Goal: Information Seeking & Learning: Learn about a topic

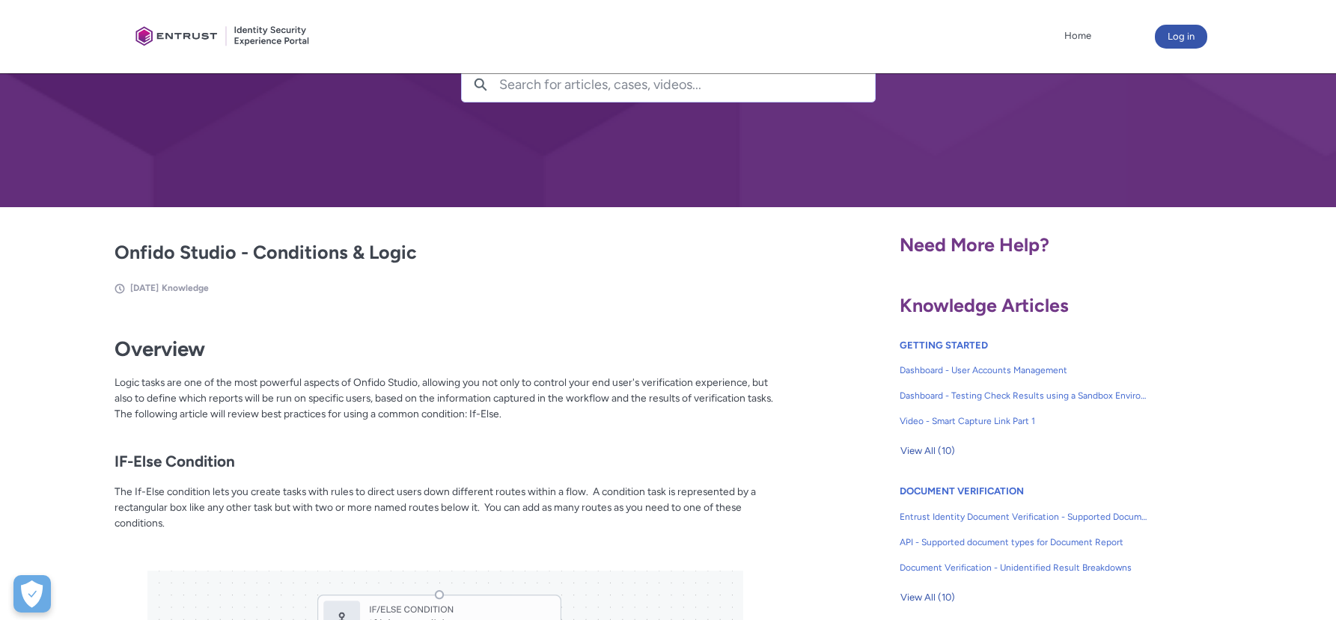
scroll to position [97, 0]
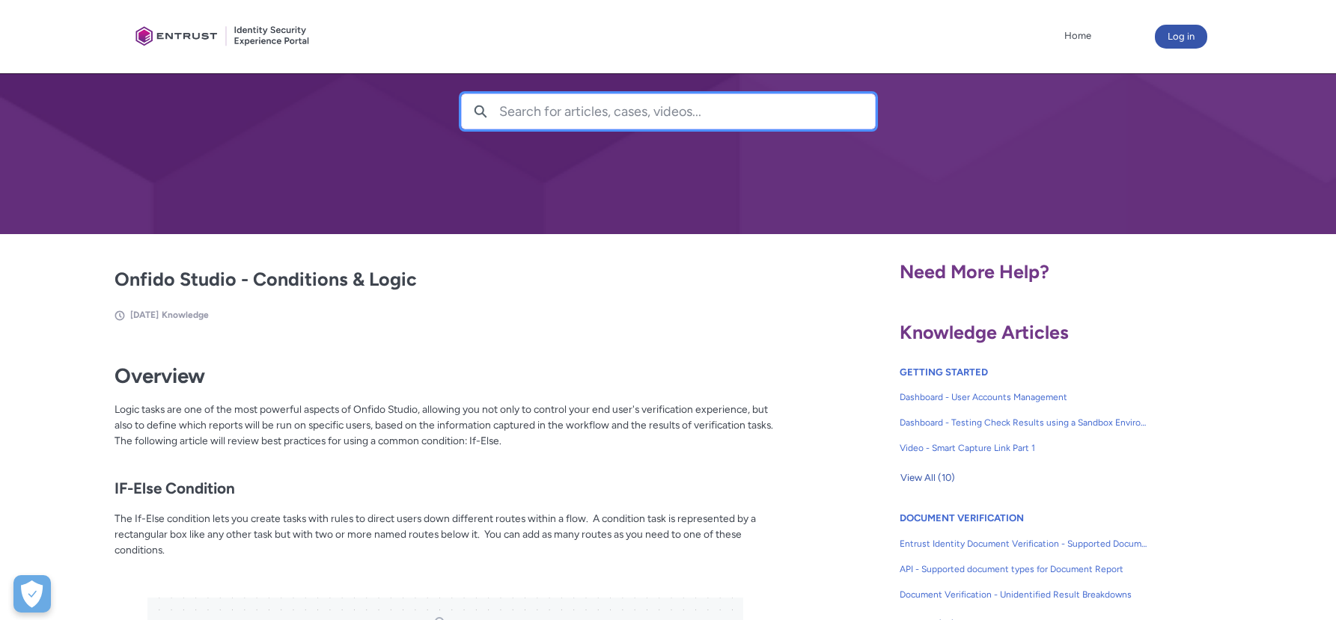
click at [525, 117] on input "Search for articles, cases, videos..." at bounding box center [687, 111] width 376 height 34
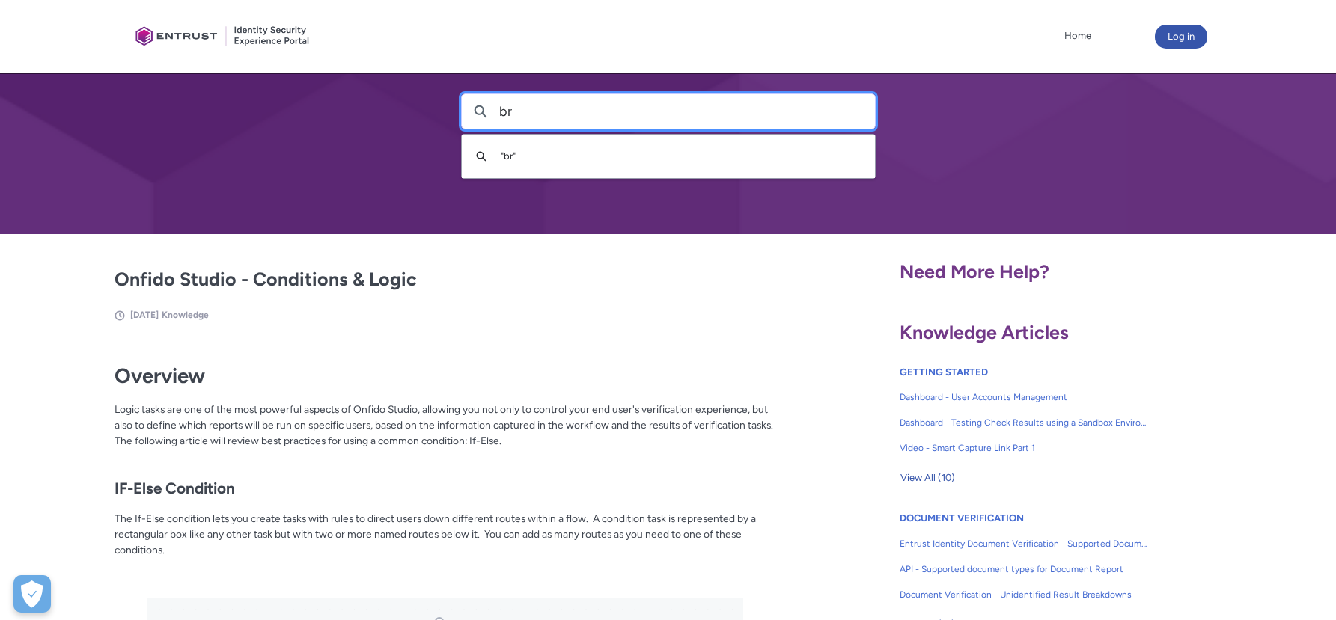
type input "b"
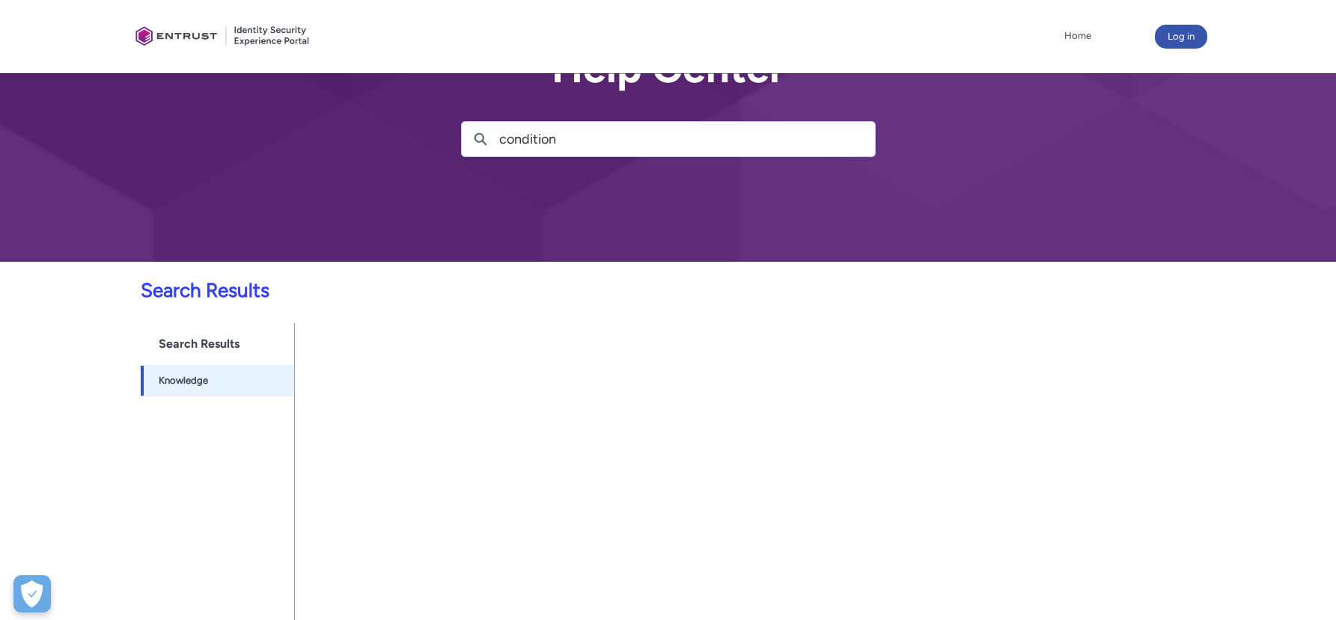
scroll to position [131, 0]
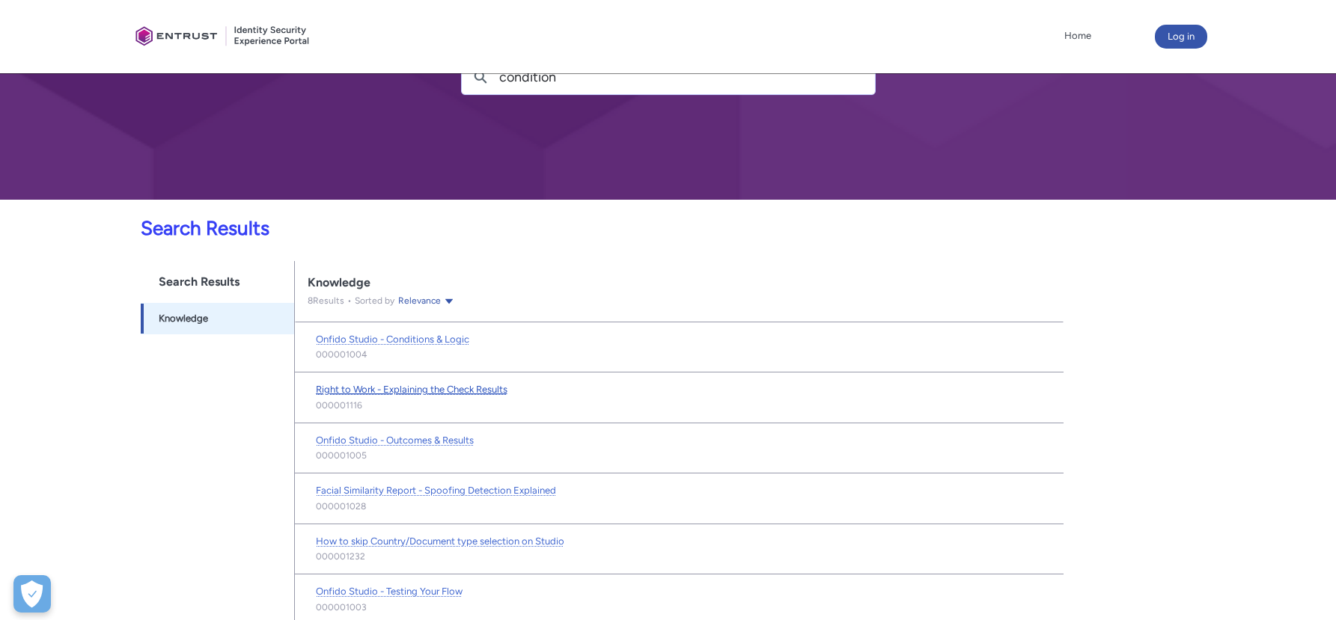
click at [477, 382] on link "Right to Work - Explaining the Check Results" at bounding box center [412, 389] width 192 height 15
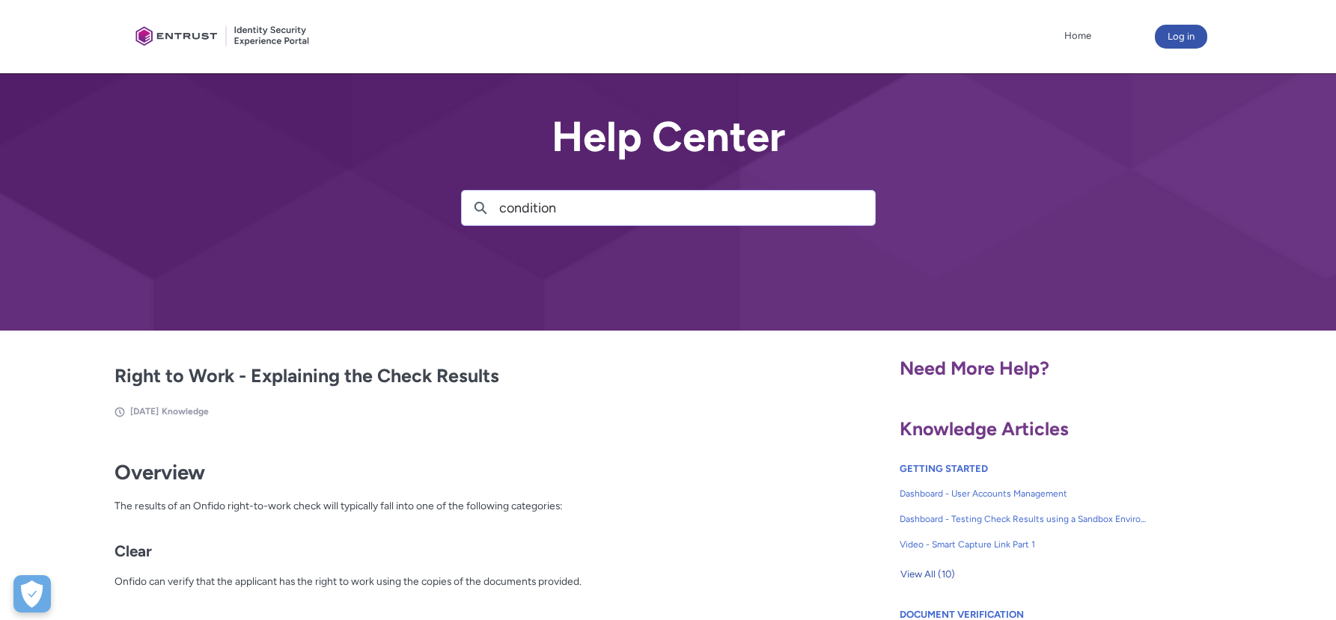
click at [523, 213] on input "condition" at bounding box center [687, 208] width 376 height 34
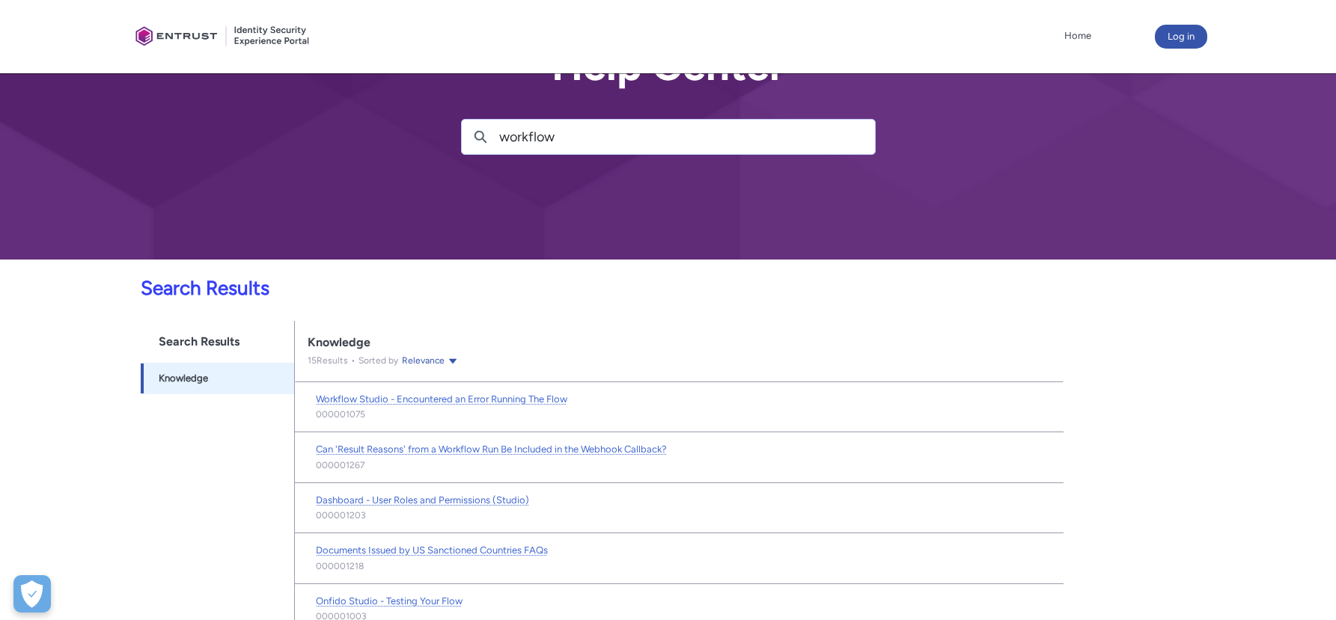
scroll to position [239, 0]
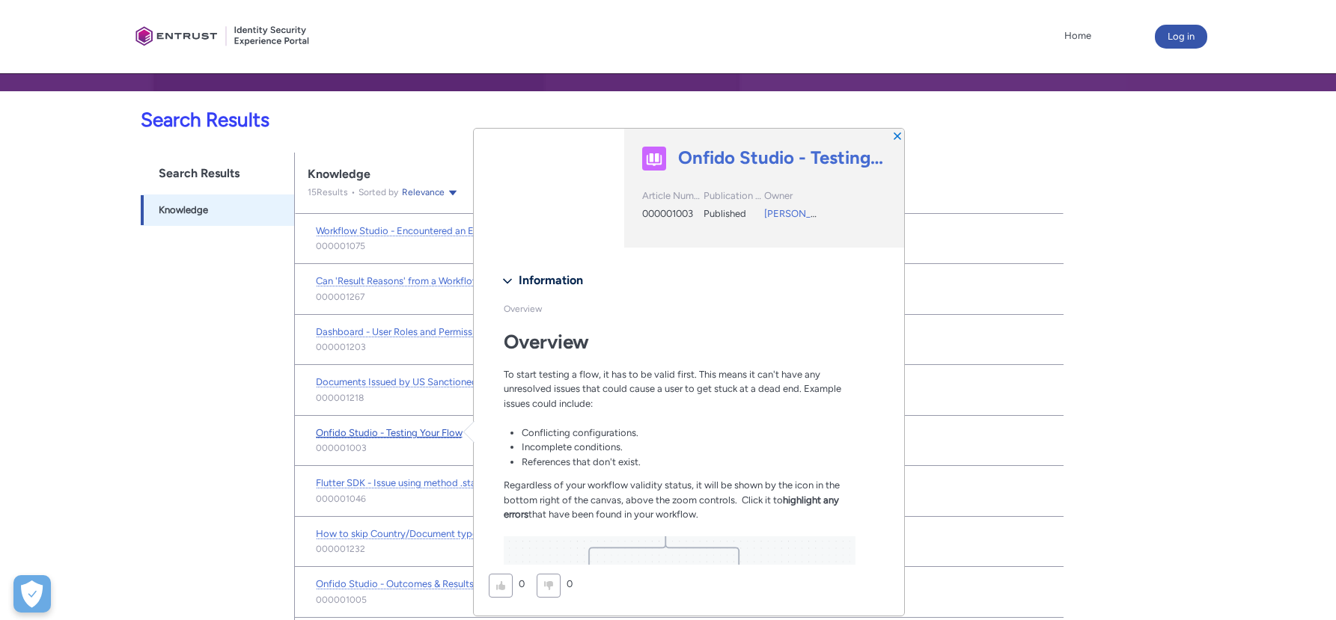
click at [424, 427] on span "Onfido Studio - Testing Your Flow" at bounding box center [389, 432] width 147 height 11
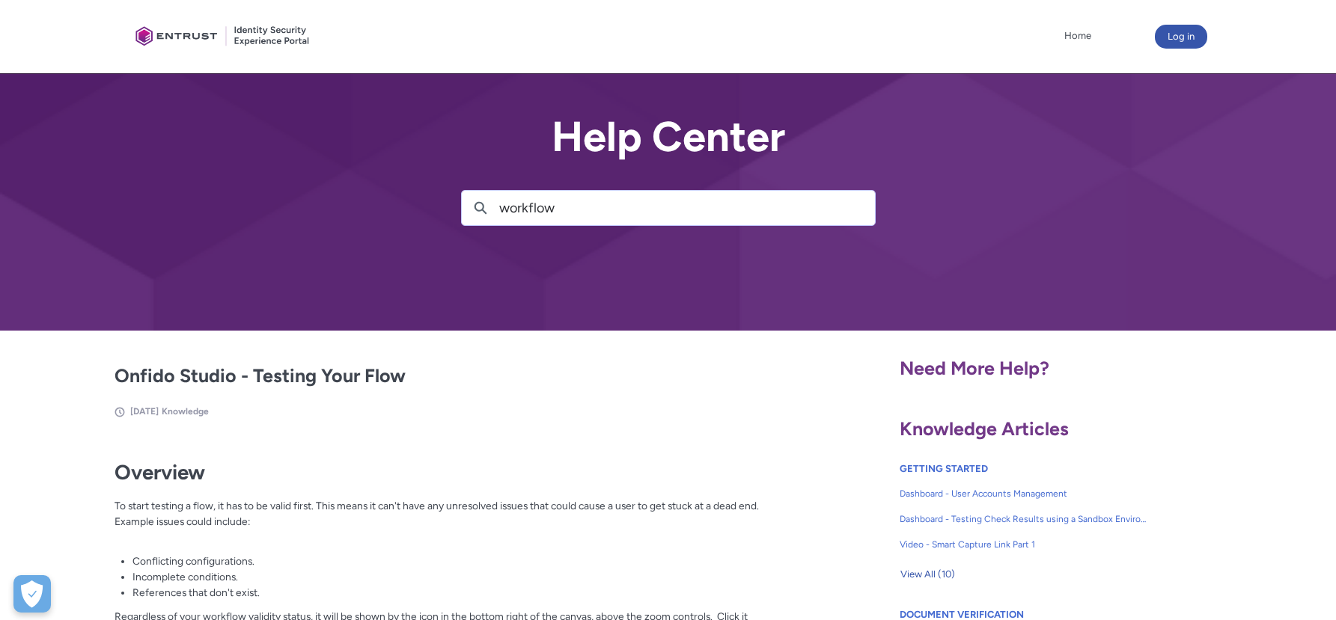
click at [515, 191] on input "workflow" at bounding box center [687, 208] width 376 height 34
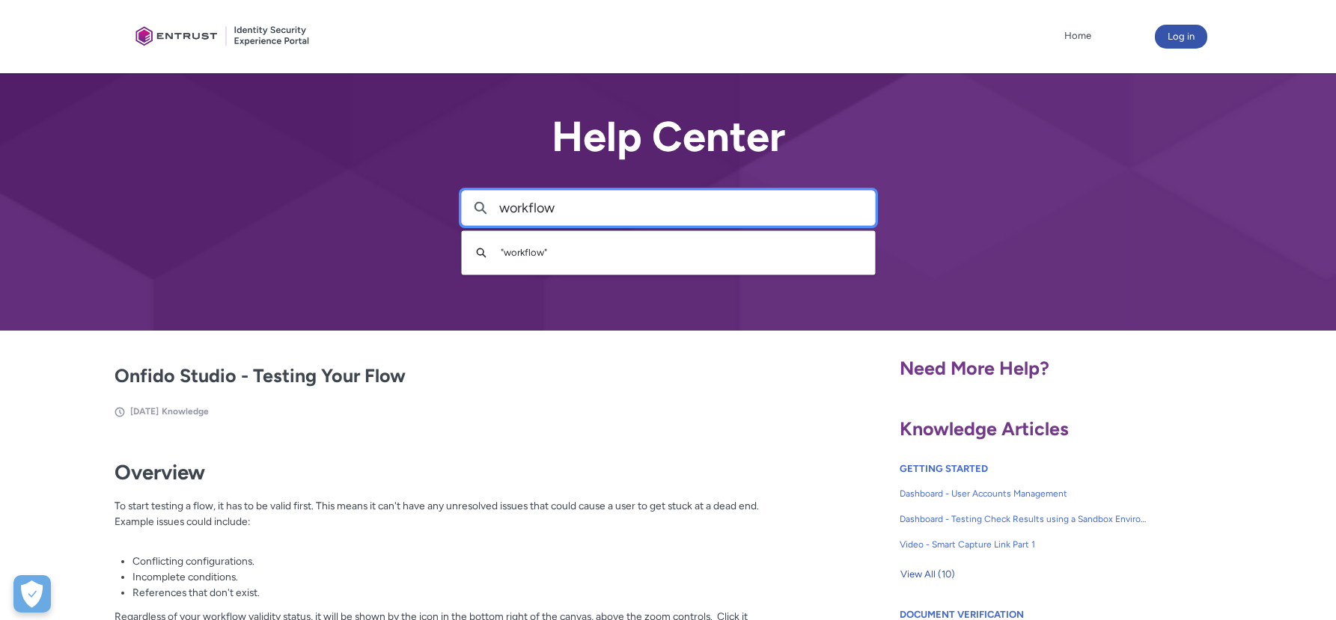
click at [520, 217] on input "workflow" at bounding box center [687, 208] width 376 height 34
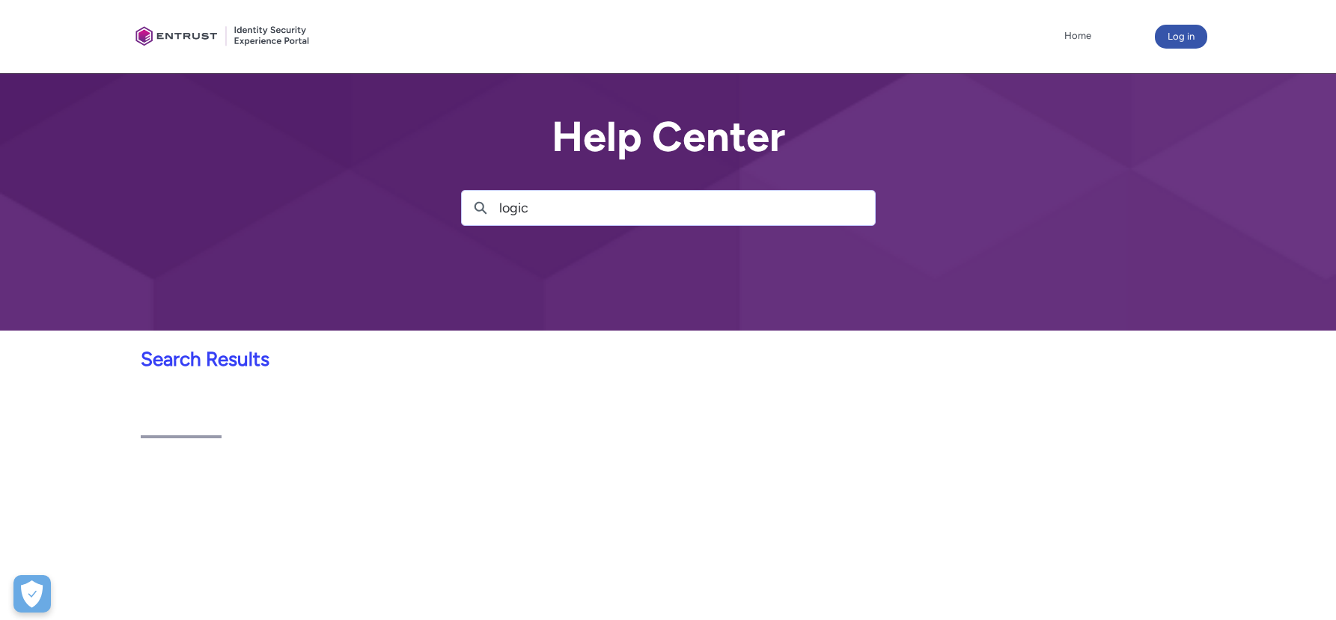
click at [551, 252] on div "Help Center Search logic Search " logic "" at bounding box center [668, 165] width 1336 height 331
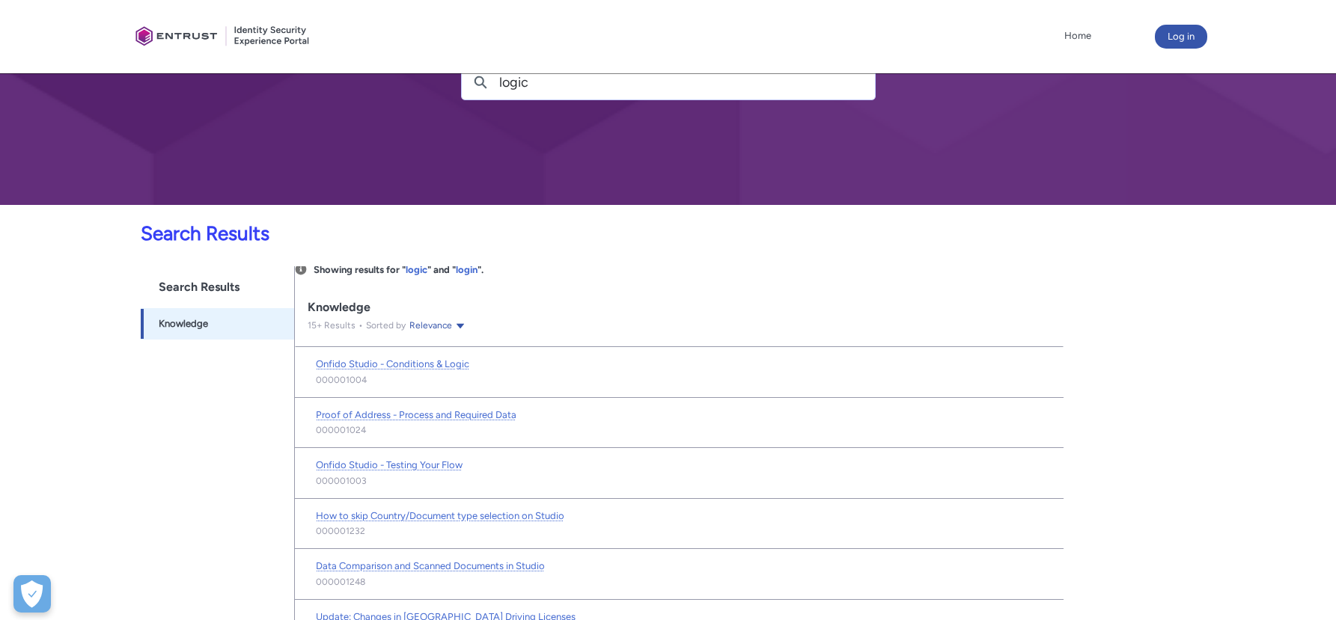
scroll to position [201, 0]
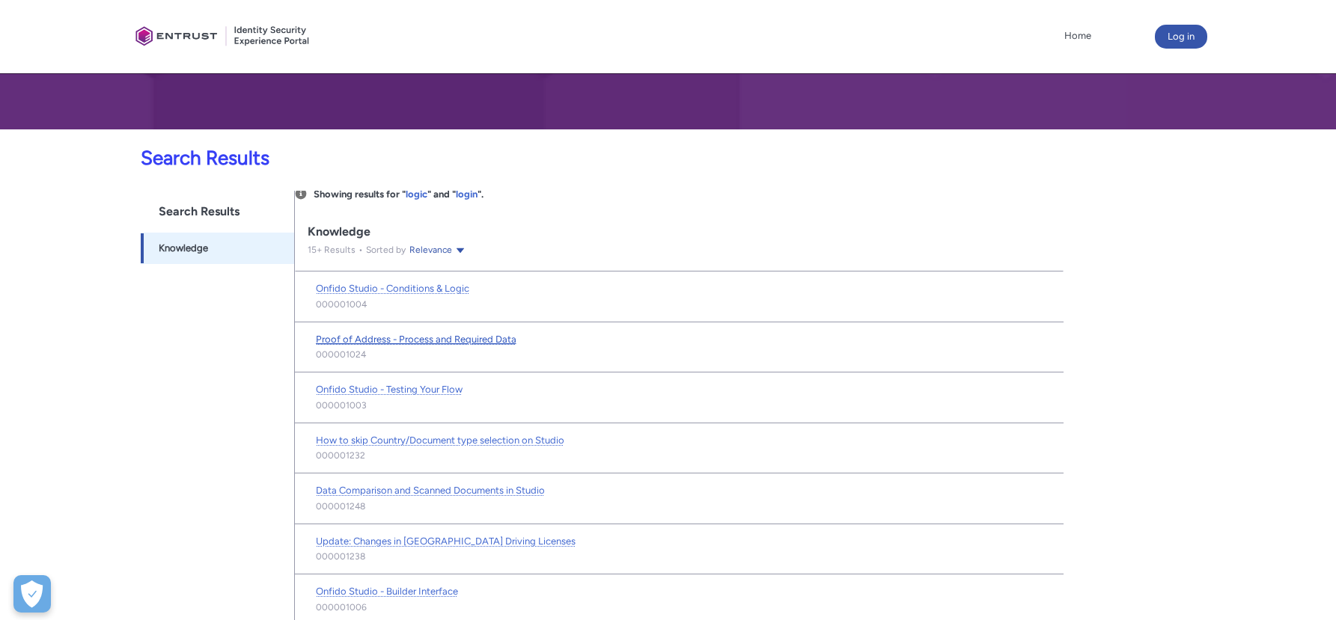
click at [450, 337] on span "Proof of Address - Process and Required Data" at bounding box center [416, 339] width 201 height 11
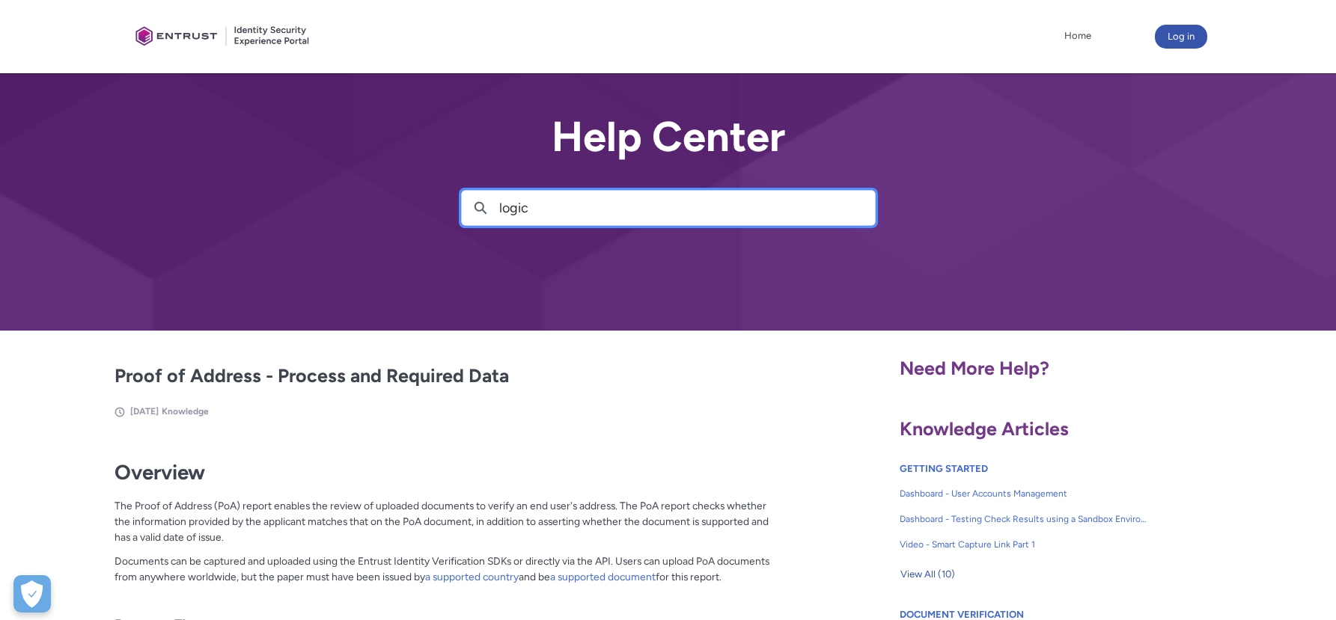
click at [594, 213] on input "logic" at bounding box center [687, 208] width 376 height 34
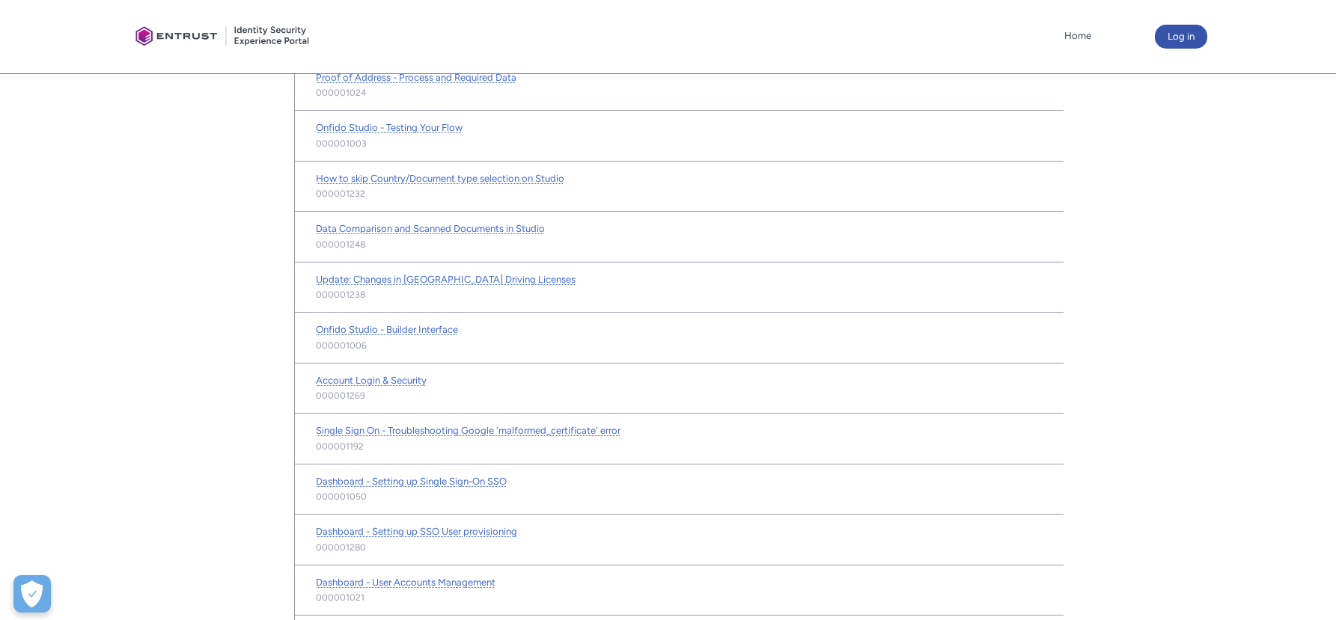
scroll to position [465, 0]
click at [420, 330] on span "Onfido Studio - Builder Interface" at bounding box center [387, 327] width 142 height 11
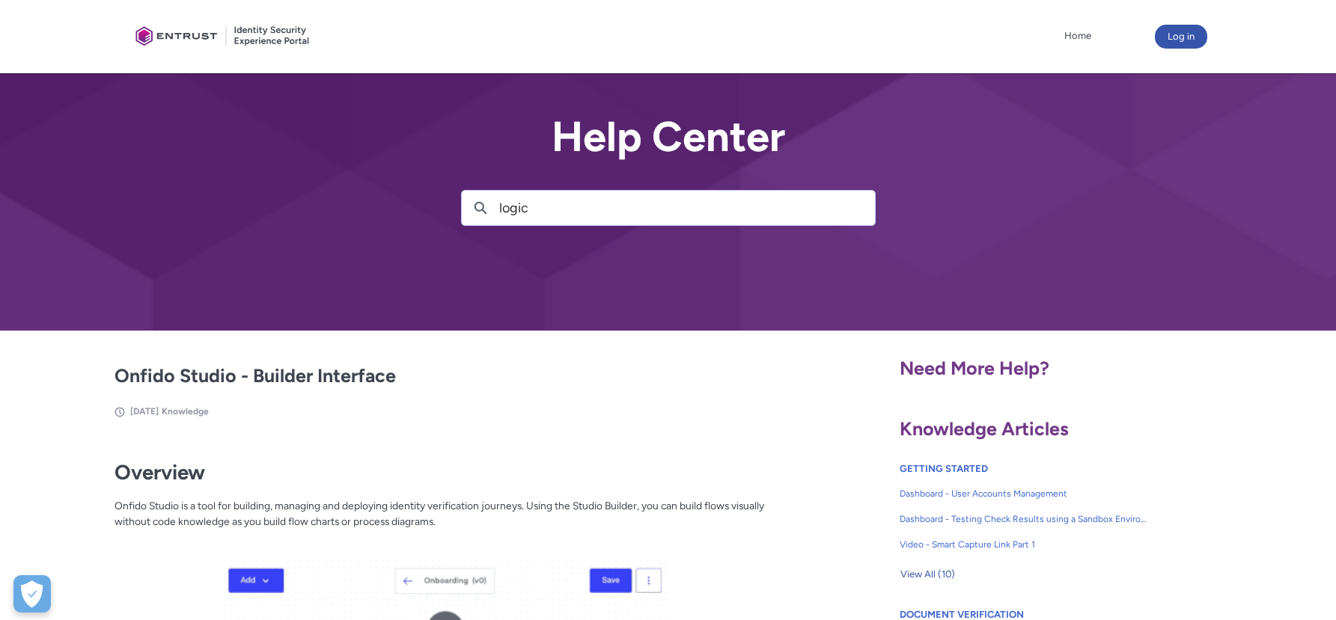
click at [528, 203] on input "logic" at bounding box center [687, 208] width 376 height 34
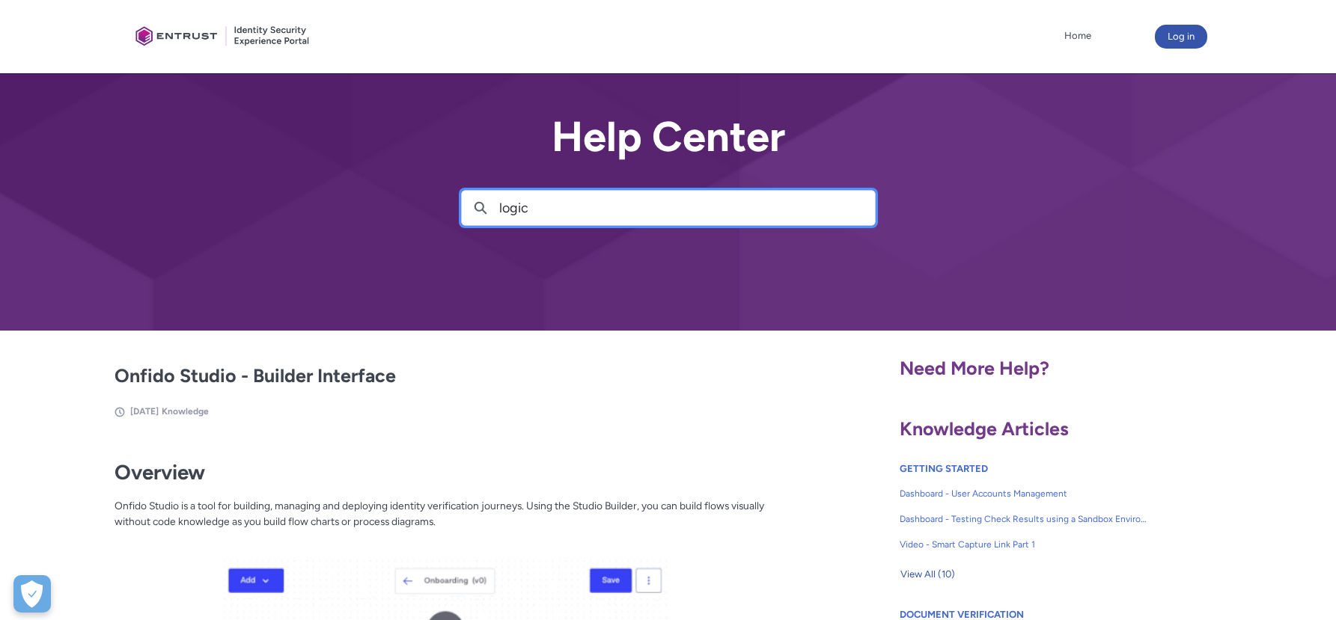
click at [528, 203] on input "logic" at bounding box center [687, 208] width 376 height 34
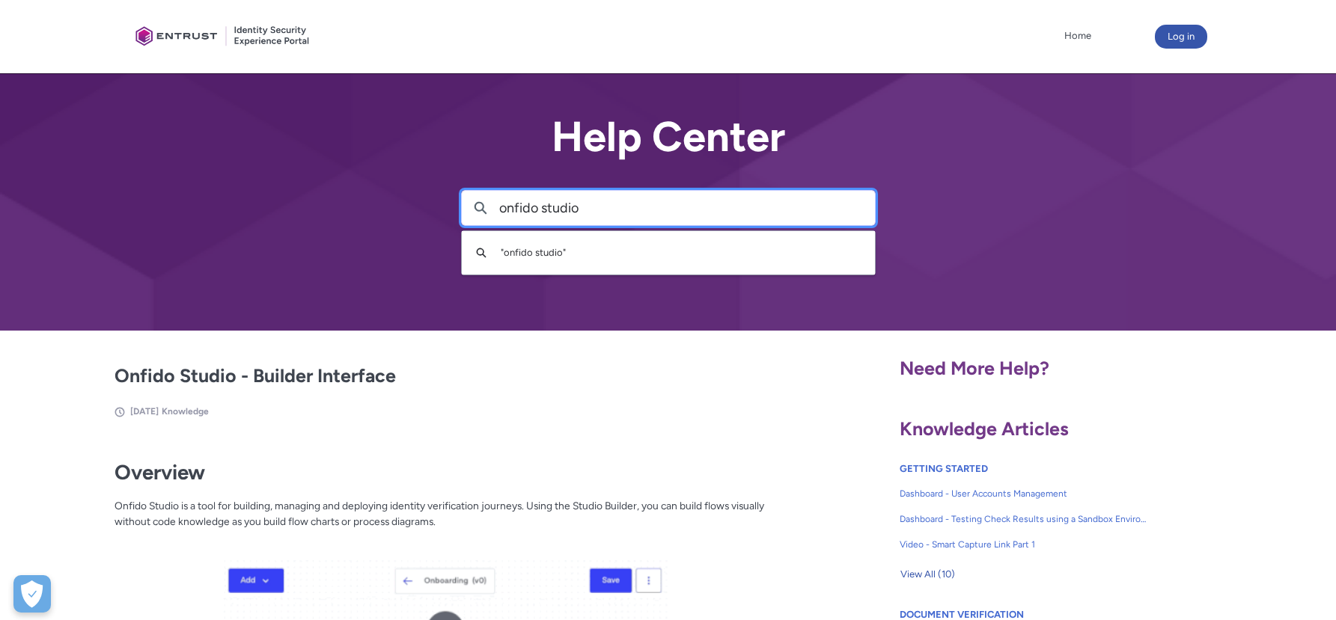
type input "onfido studio"
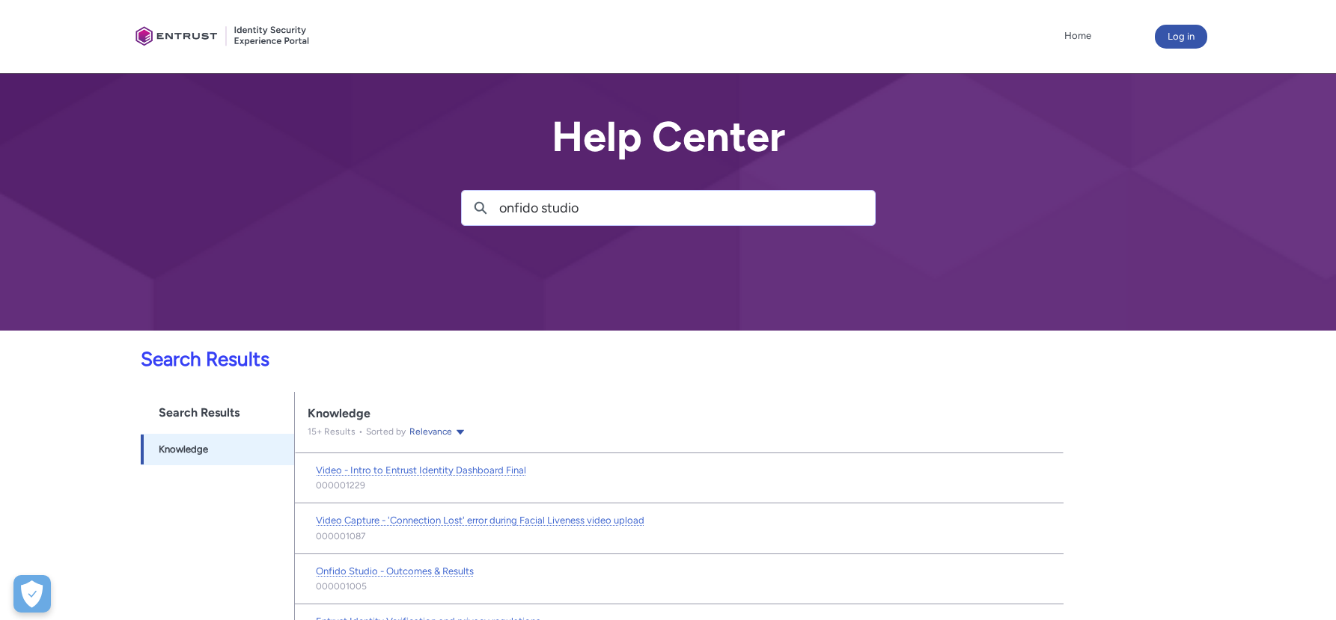
scroll to position [71, 0]
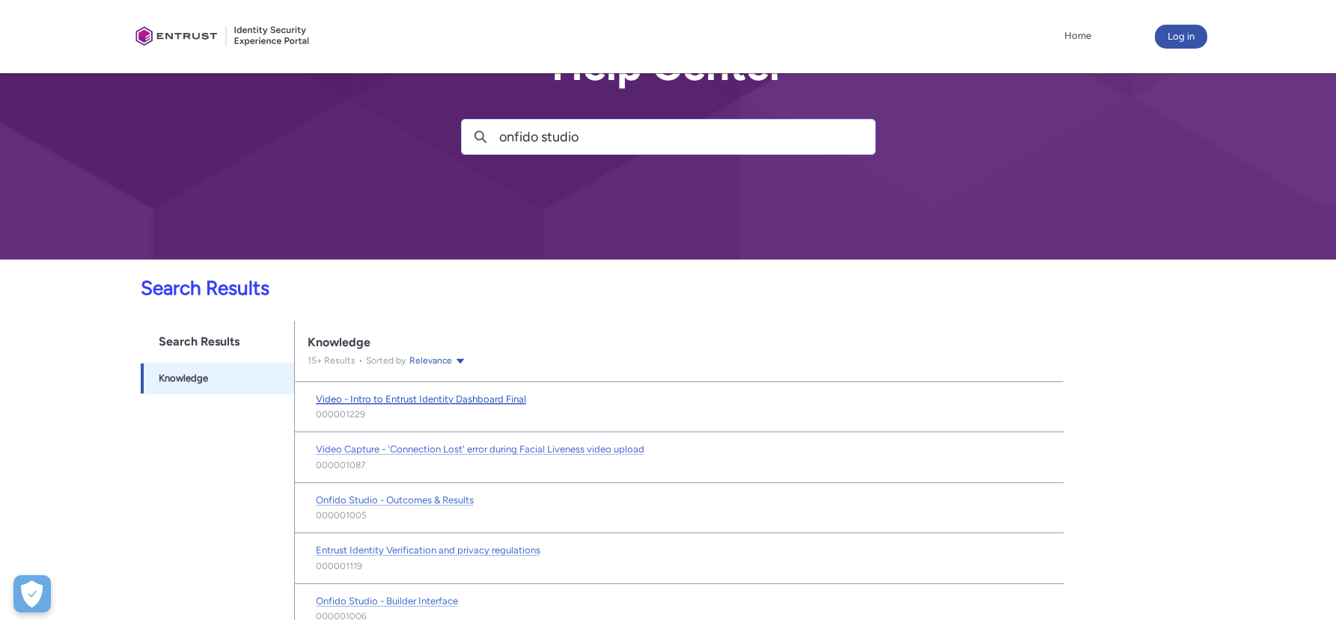
click at [468, 398] on span "Video - Intro to Entrust Identity Dashboard Final" at bounding box center [421, 399] width 210 height 11
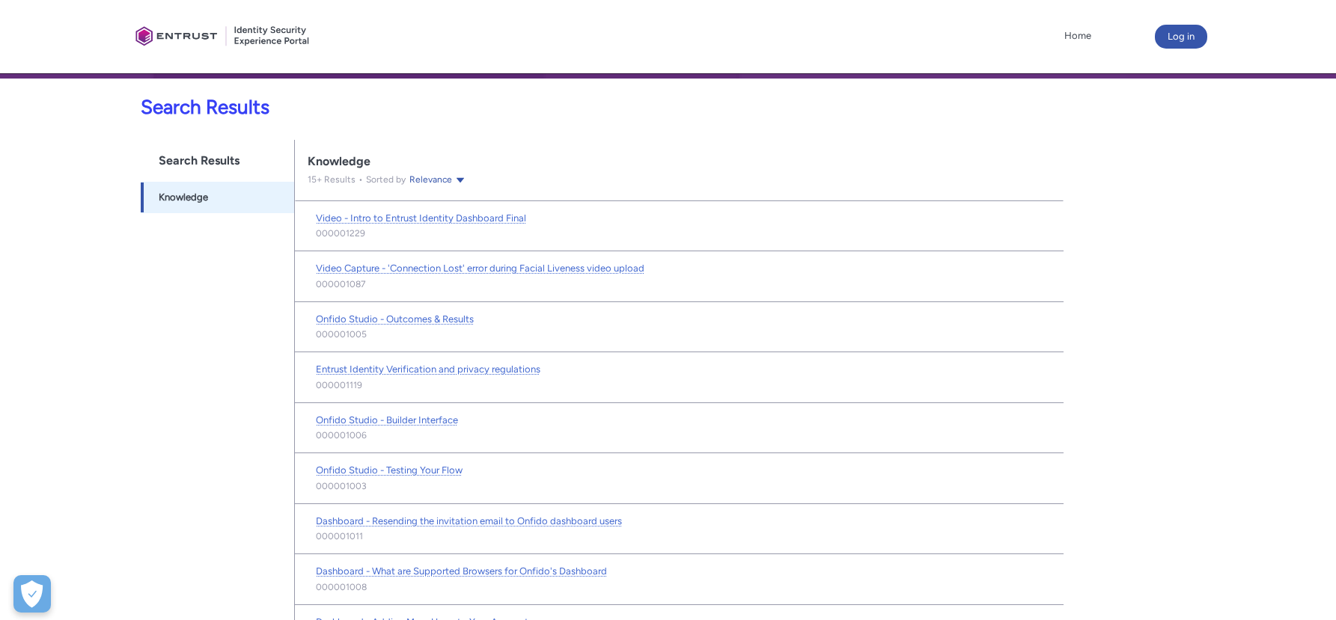
scroll to position [388, 0]
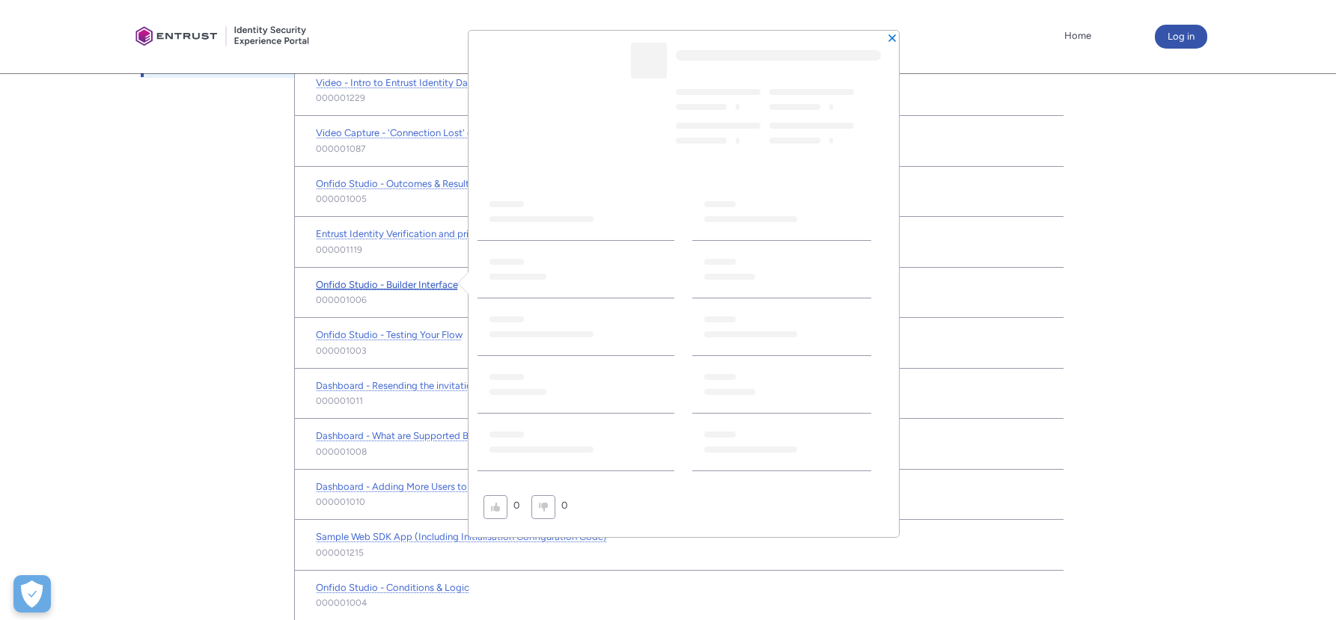
click at [445, 282] on span "Onfido Studio - Builder Interface" at bounding box center [387, 284] width 142 height 11
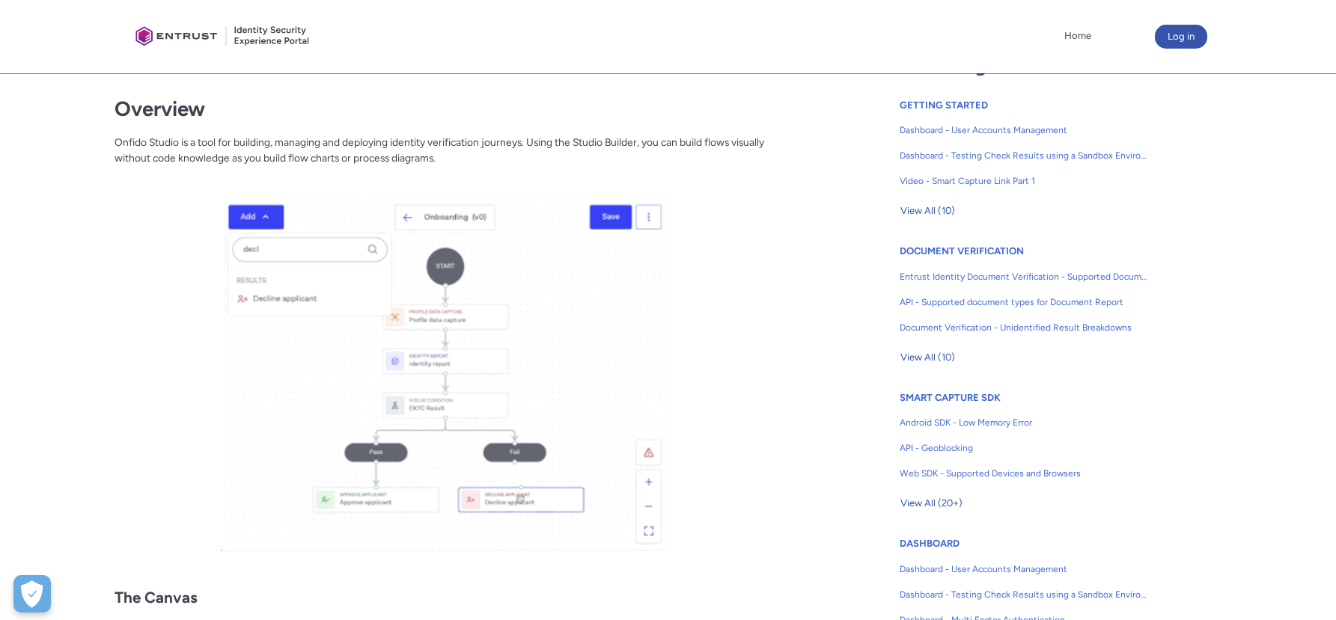
scroll to position [513, 0]
